Goal: Information Seeking & Learning: Check status

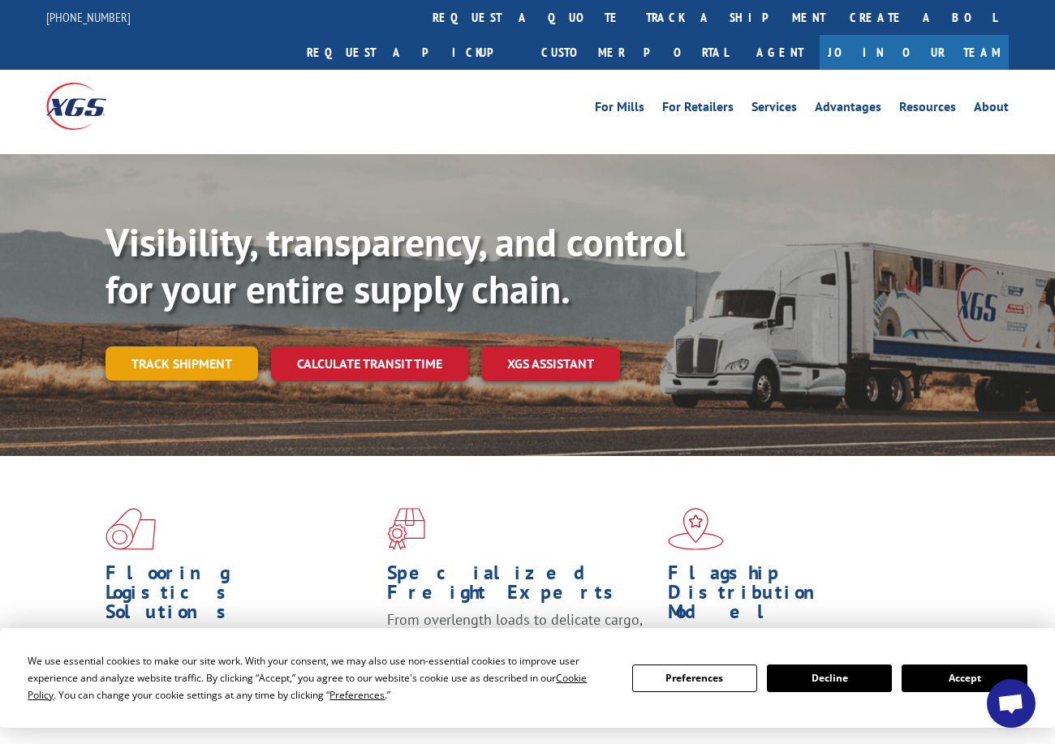
click at [174, 346] on link "Track shipment" at bounding box center [181, 363] width 152 height 34
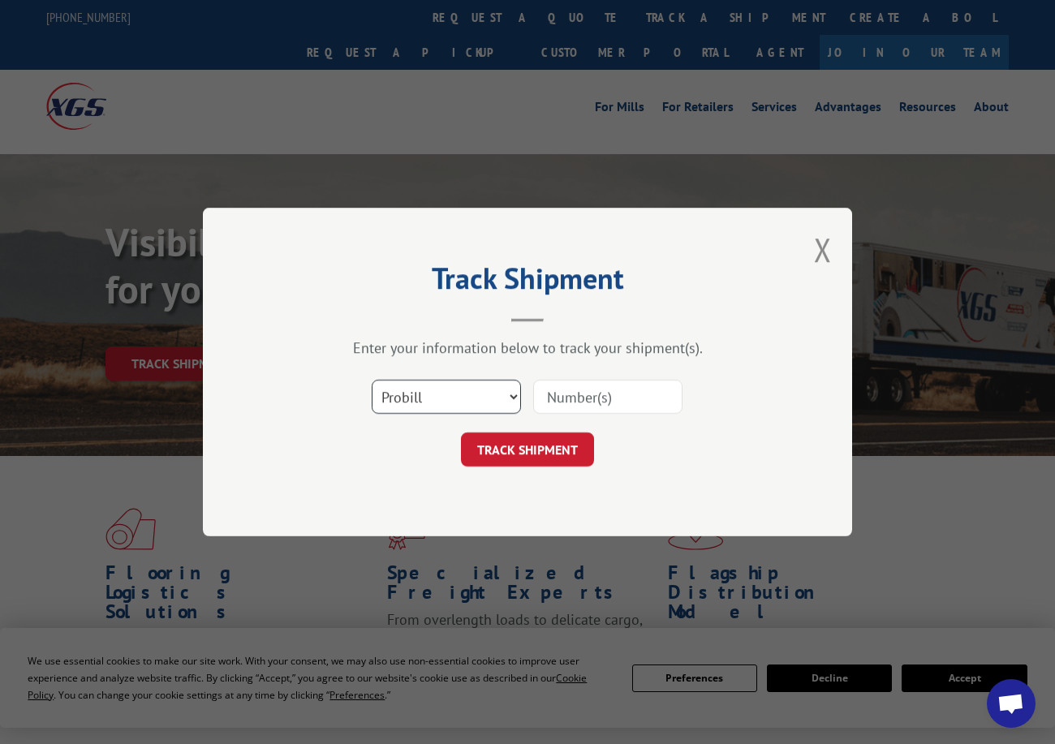
click at [446, 392] on select "Select category... Probill BOL PO" at bounding box center [446, 397] width 149 height 34
select select "po"
click at [372, 380] on select "Select category... Probill BOL PO" at bounding box center [446, 397] width 149 height 34
click at [577, 391] on input at bounding box center [607, 397] width 149 height 34
paste input "40536512"
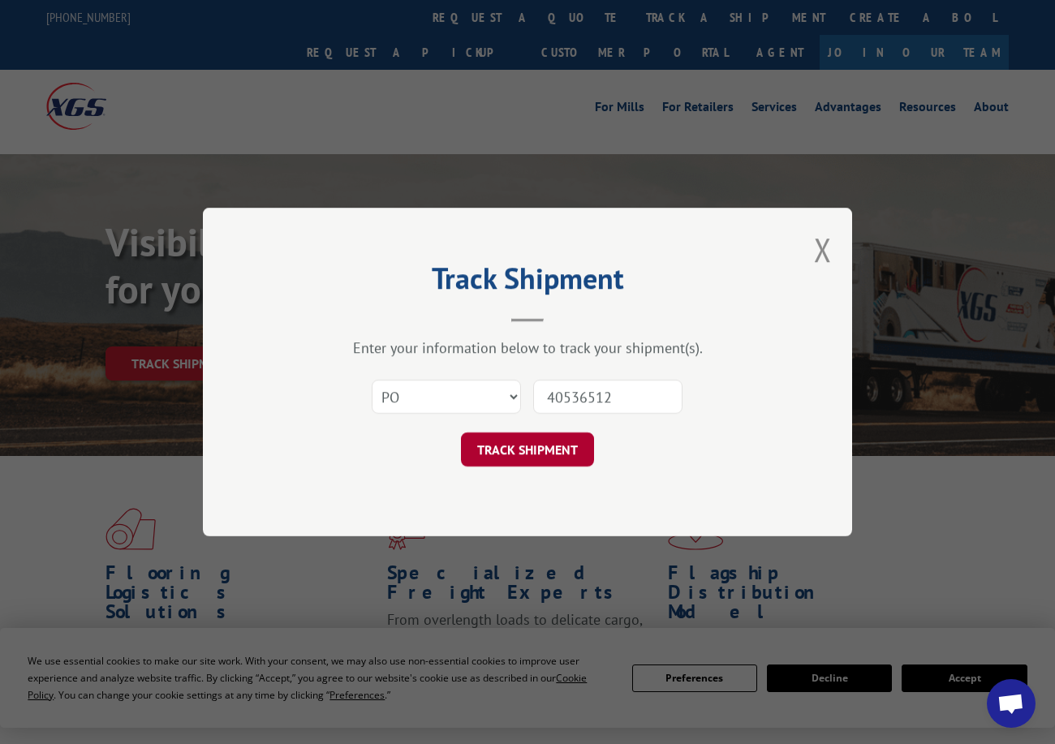
type input "40536512"
click at [536, 466] on button "TRACK SHIPMENT" at bounding box center [527, 449] width 133 height 34
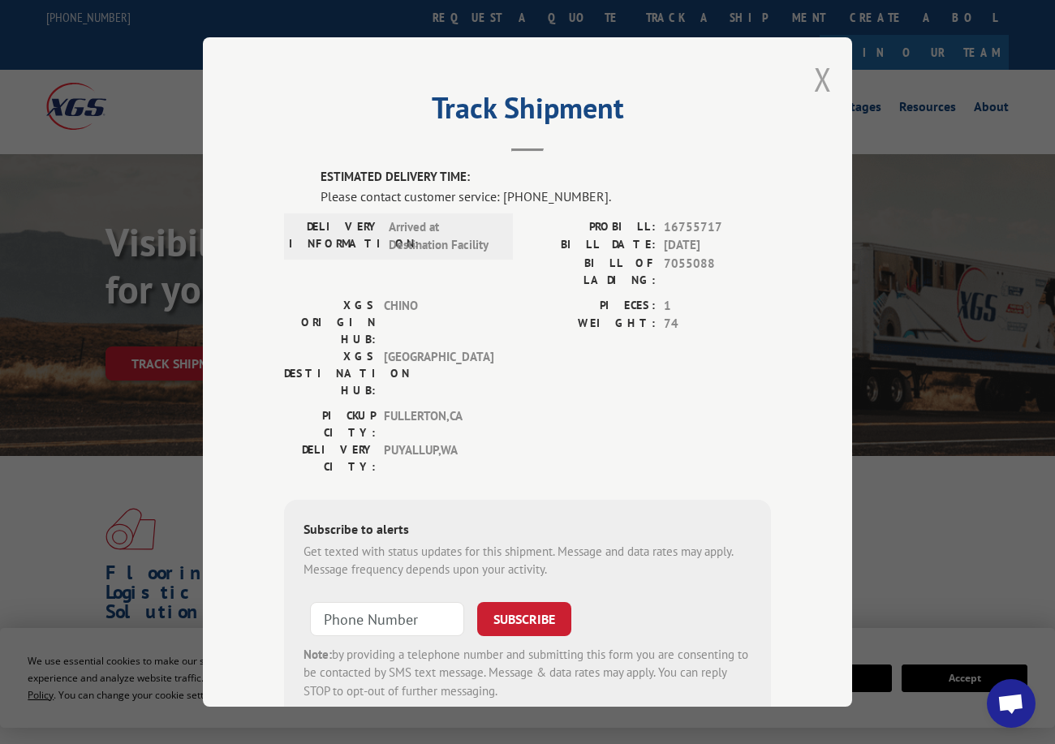
click at [814, 77] on button "Close modal" at bounding box center [823, 79] width 18 height 43
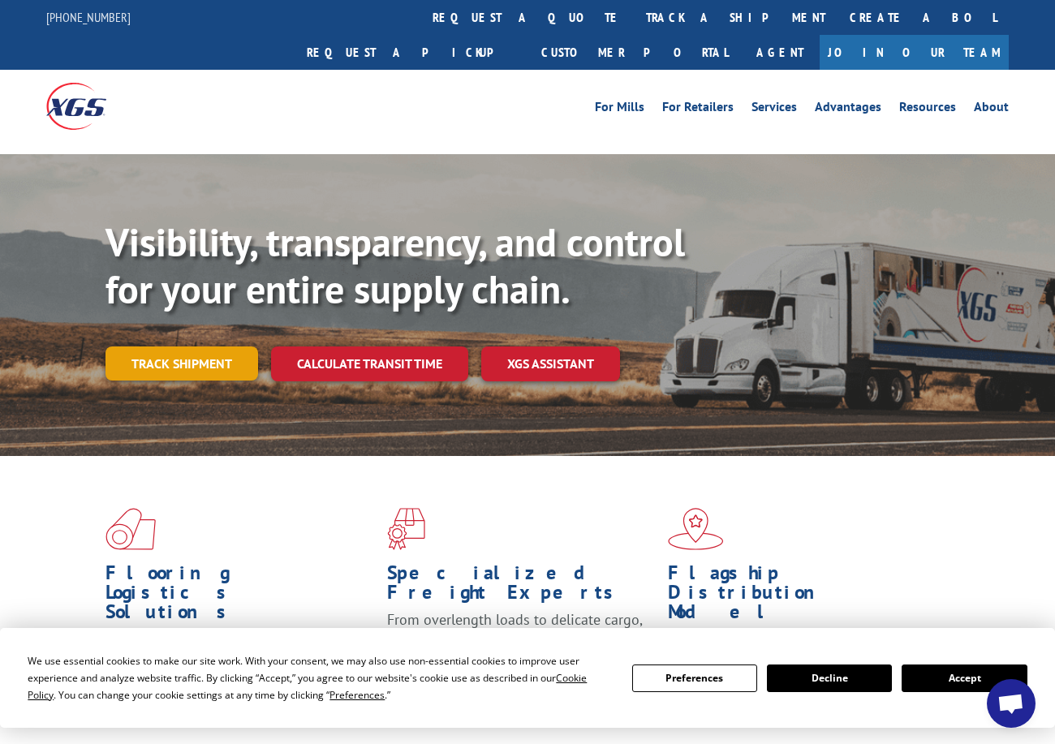
click at [189, 346] on link "Track shipment" at bounding box center [181, 363] width 152 height 34
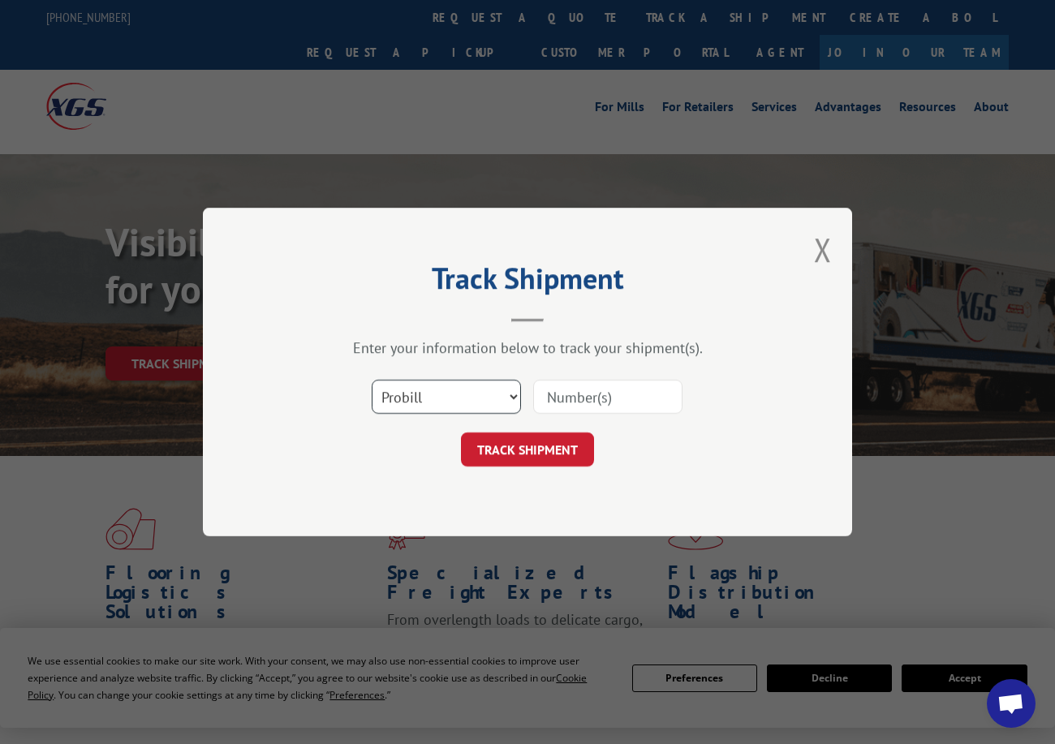
click at [440, 409] on select "Select category... Probill BOL PO" at bounding box center [446, 397] width 149 height 34
select select "po"
click at [372, 380] on select "Select category... Probill BOL PO" at bounding box center [446, 397] width 149 height 34
click at [564, 402] on input at bounding box center [607, 397] width 149 height 34
paste input "40536512"
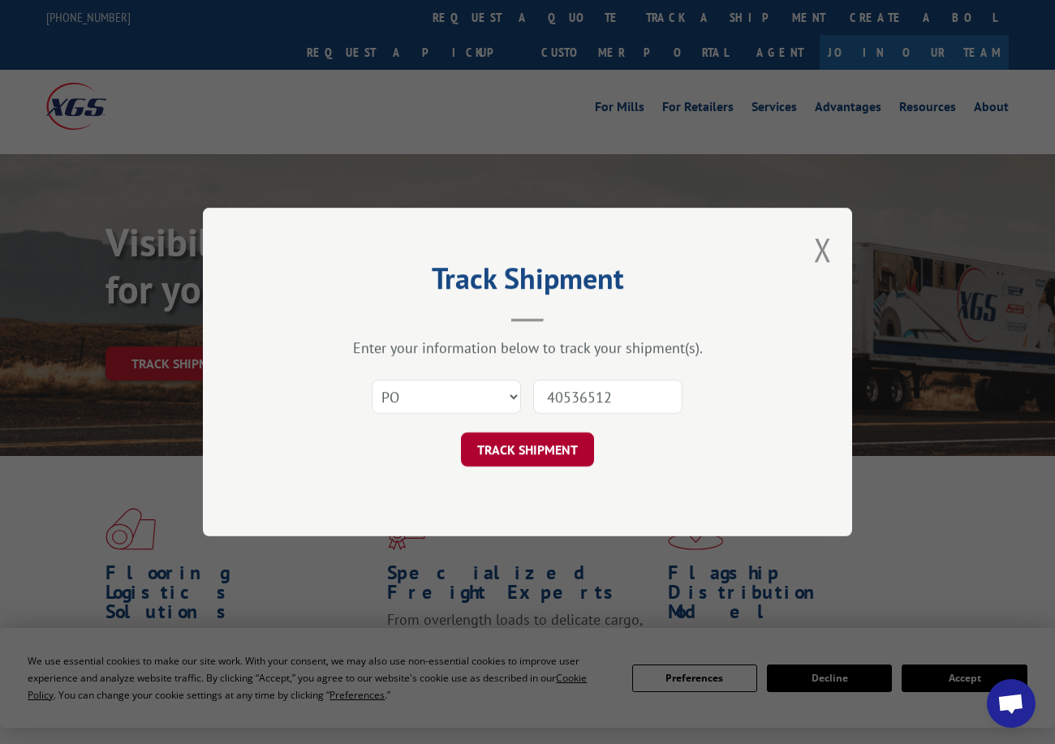
type input "40536512"
click at [560, 449] on button "TRACK SHIPMENT" at bounding box center [527, 449] width 133 height 34
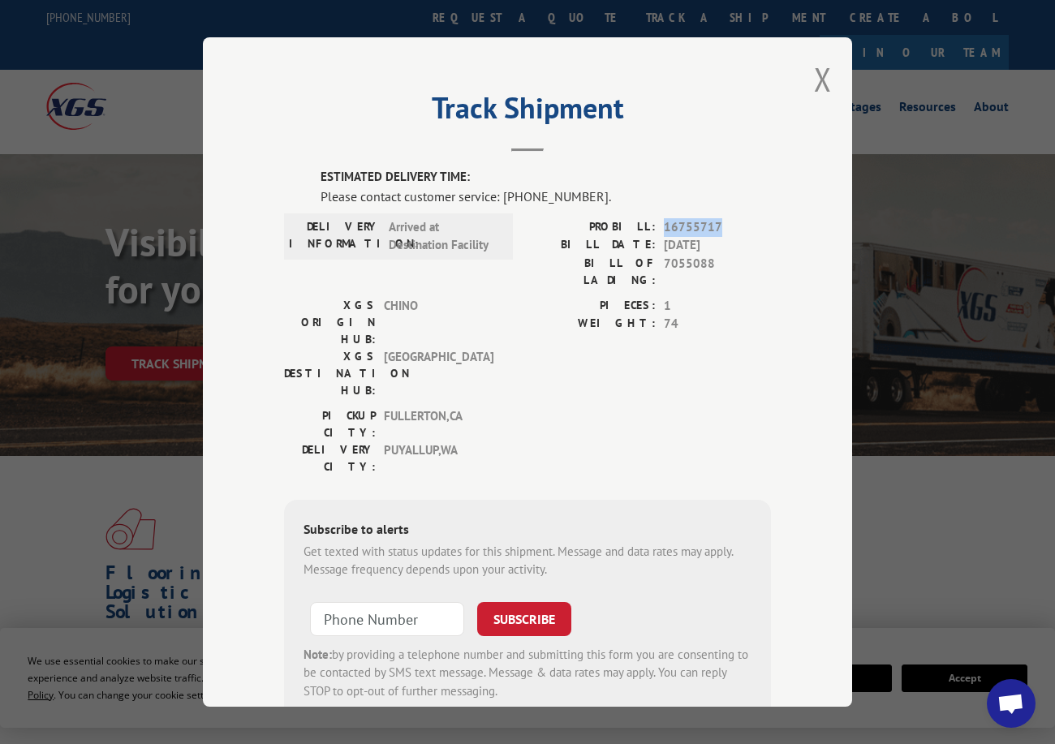
drag, startPoint x: 659, startPoint y: 220, endPoint x: 734, endPoint y: 223, distance: 75.5
click at [734, 223] on span "16755717" at bounding box center [717, 226] width 107 height 19
click at [814, 73] on button "Close modal" at bounding box center [823, 79] width 18 height 43
